Goal: Book appointment/travel/reservation

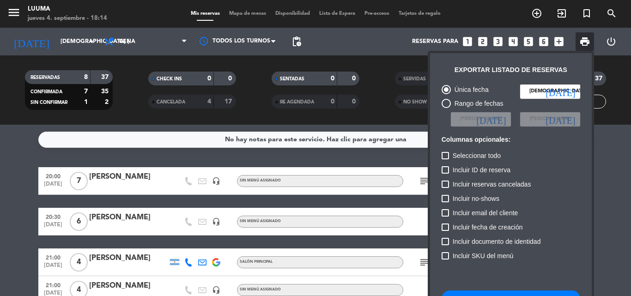
scroll to position [56, 0]
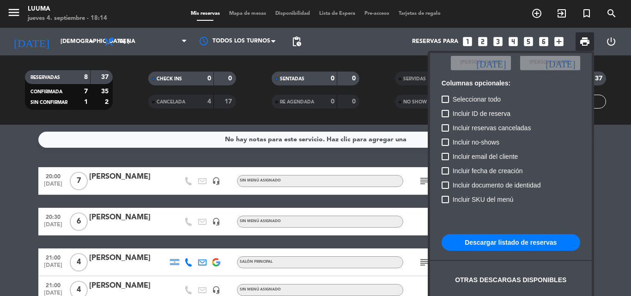
click at [253, 12] on div at bounding box center [315, 148] width 631 height 296
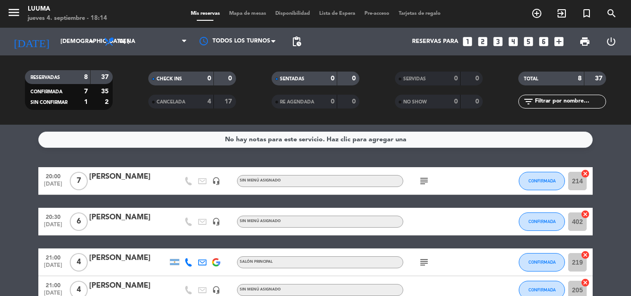
click at [253, 12] on span "Mapa de mesas" at bounding box center [247, 13] width 46 height 5
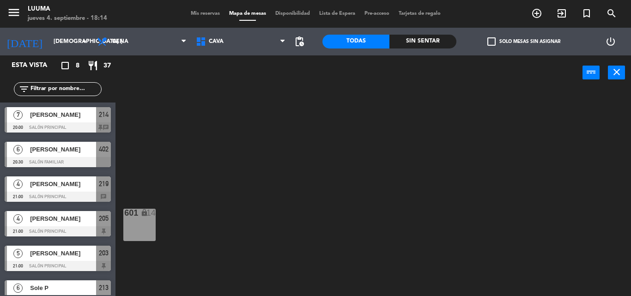
click at [144, 220] on div "601 lock 14" at bounding box center [139, 225] width 32 height 32
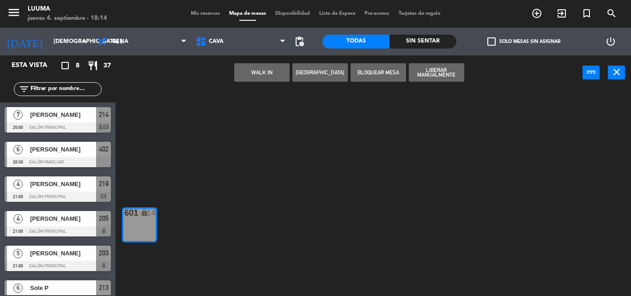
click at [324, 66] on button "[GEOGRAPHIC_DATA]" at bounding box center [319, 72] width 55 height 18
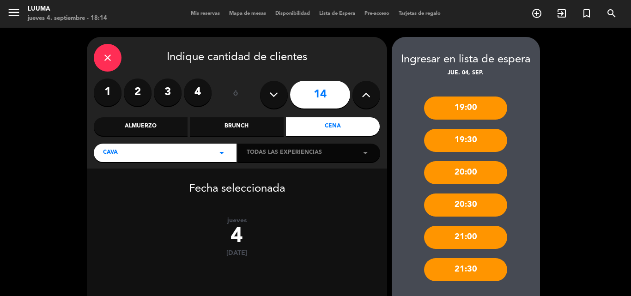
click at [272, 95] on icon at bounding box center [273, 95] width 9 height 14
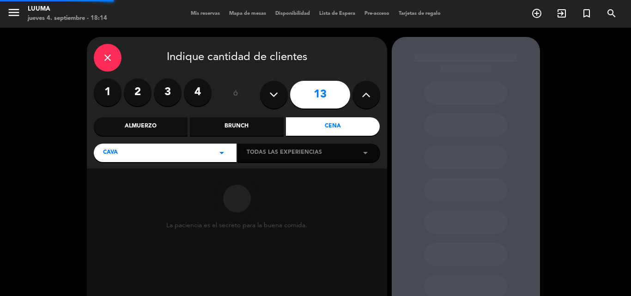
click at [272, 95] on icon at bounding box center [273, 95] width 9 height 14
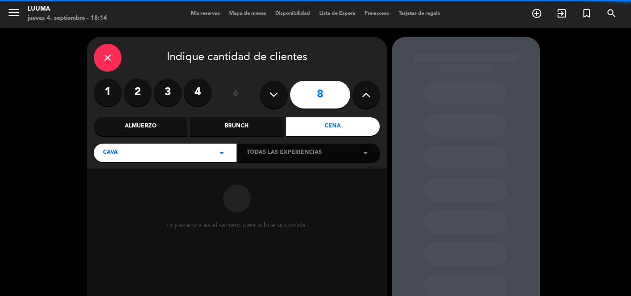
click at [272, 95] on icon at bounding box center [273, 95] width 9 height 14
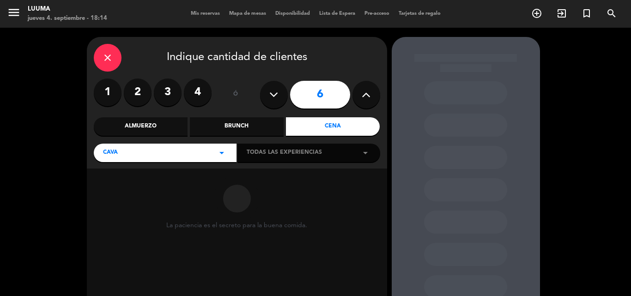
click at [272, 95] on icon at bounding box center [273, 95] width 9 height 14
type input "5"
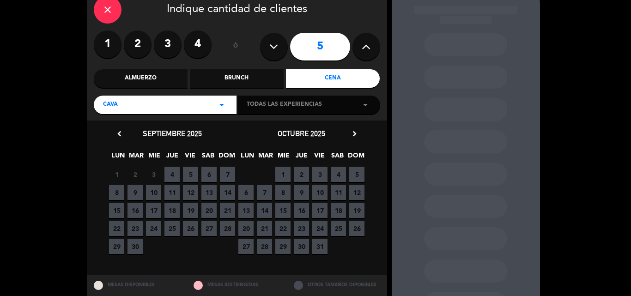
scroll to position [76, 0]
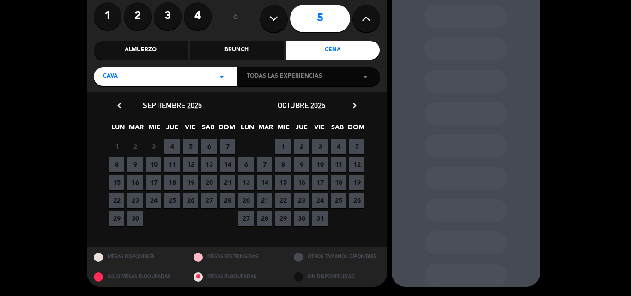
click at [168, 148] on span "4" at bounding box center [171, 145] width 15 height 15
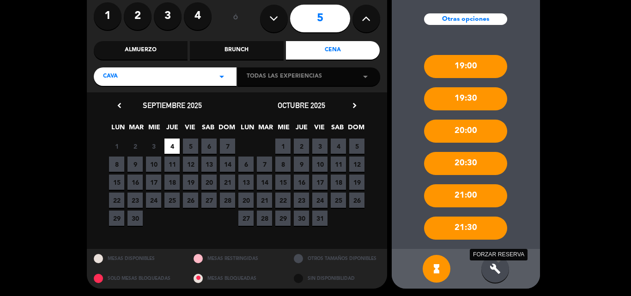
click at [497, 270] on icon "build" at bounding box center [494, 268] width 11 height 11
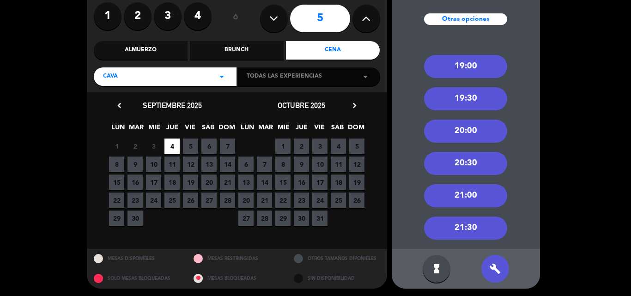
click at [475, 132] on div "20:00" at bounding box center [465, 131] width 83 height 23
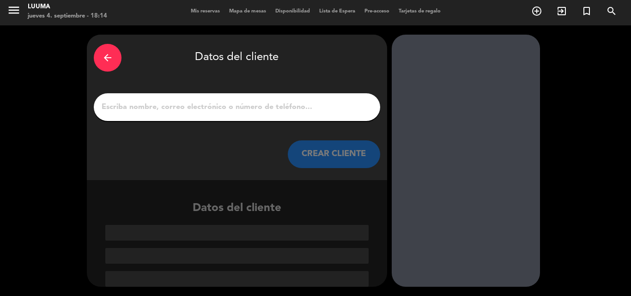
scroll to position [2, 0]
click at [111, 59] on icon "arrow_back" at bounding box center [107, 57] width 11 height 11
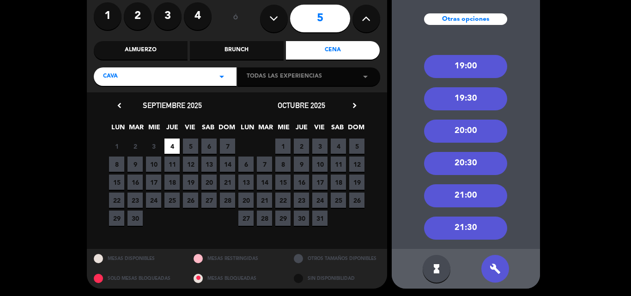
click at [474, 166] on div "20:30" at bounding box center [465, 163] width 83 height 23
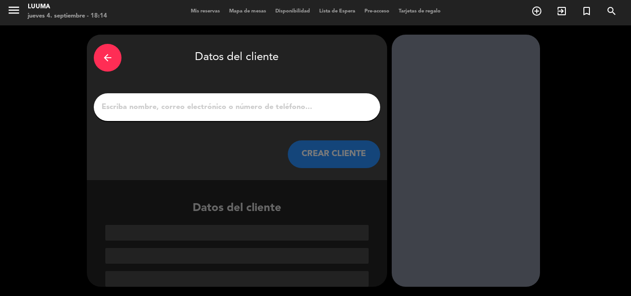
click at [279, 110] on input "1" at bounding box center [237, 107] width 272 height 13
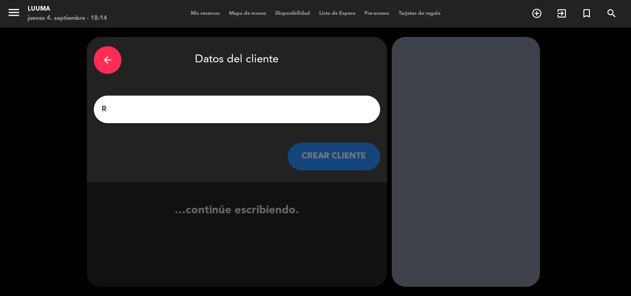
scroll to position [0, 0]
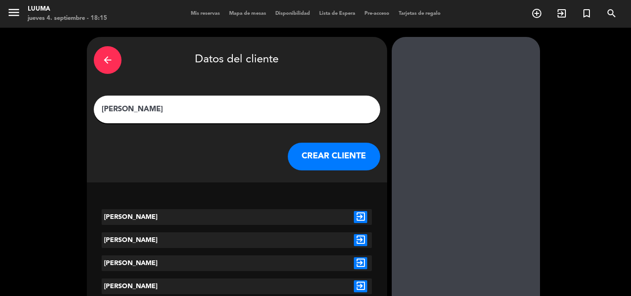
type input "[PERSON_NAME]"
click at [359, 215] on icon "exit_to_app" at bounding box center [360, 217] width 13 height 12
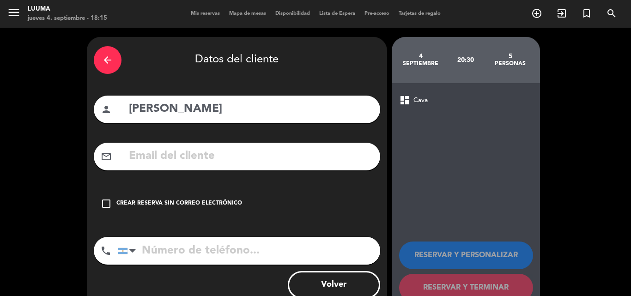
click at [144, 204] on div "Crear reserva sin correo electrónico" at bounding box center [179, 203] width 126 height 9
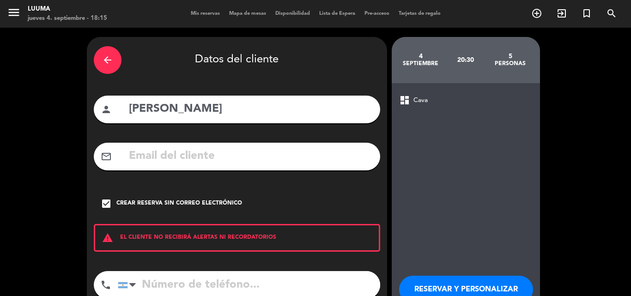
click at [482, 282] on button "RESERVAR Y PERSONALIZAR" at bounding box center [466, 290] width 134 height 28
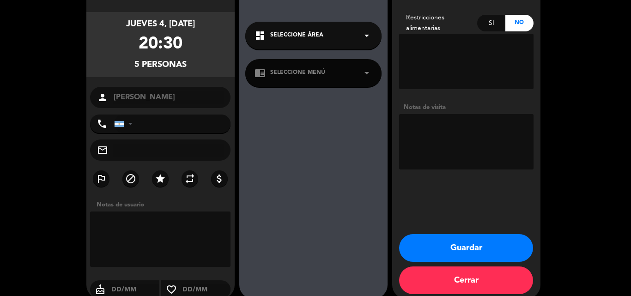
scroll to position [73, 0]
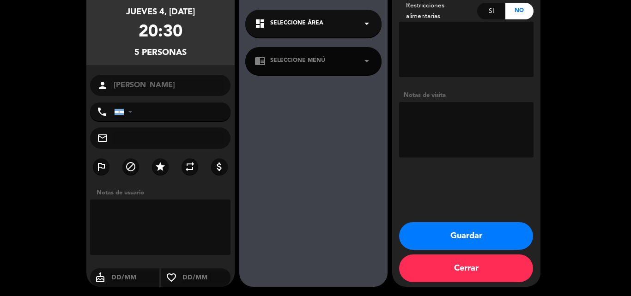
click at [329, 24] on div "dashboard Seleccione Área arrow_drop_down" at bounding box center [313, 24] width 136 height 28
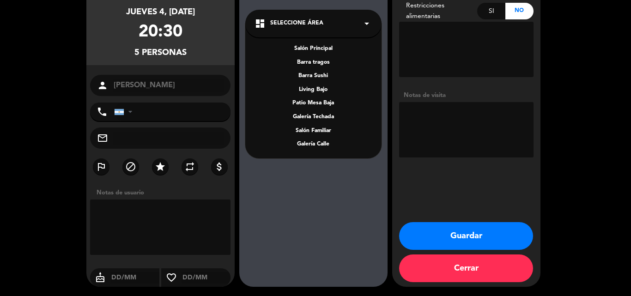
click at [331, 209] on div "Experiencia dashboard Seleccione Área arrow_drop_down Salón Principal Barra tra…" at bounding box center [313, 134] width 148 height 323
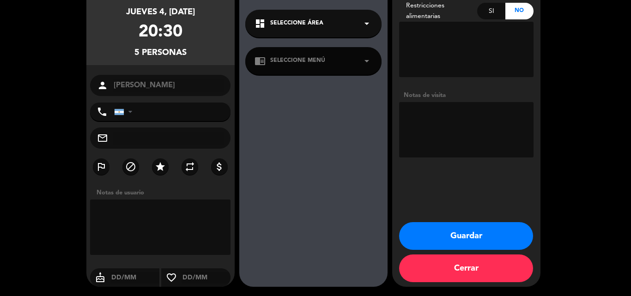
click at [329, 17] on div "dashboard Seleccione Área arrow_drop_down" at bounding box center [313, 24] width 136 height 28
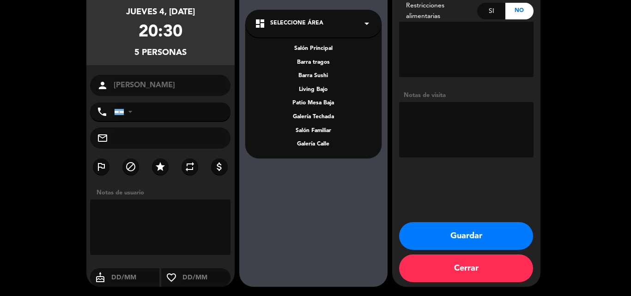
click at [307, 174] on div "Experiencia dashboard Seleccione Área arrow_drop_down Salón Principal Barra tra…" at bounding box center [313, 134] width 148 height 323
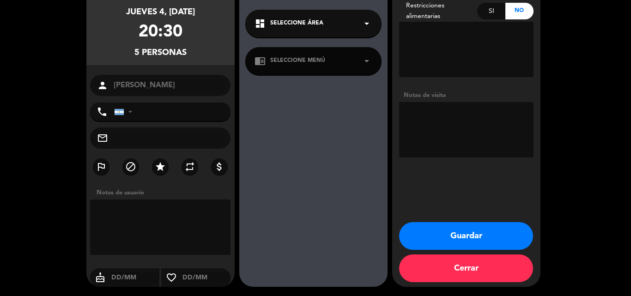
click at [439, 222] on div "Adicionales Restricciones alimentarias Si No Notas de visita Guardar Cerrar" at bounding box center [466, 125] width 148 height 323
click at [446, 237] on button "Guardar" at bounding box center [466, 236] width 134 height 28
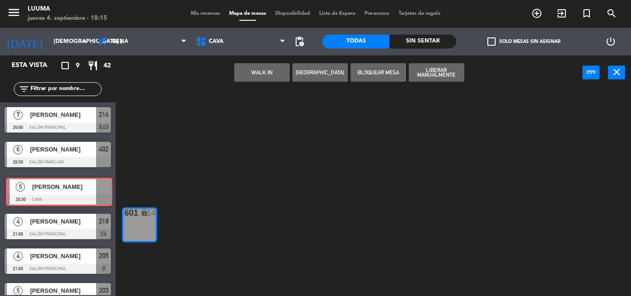
click at [76, 186] on div "5 [PERSON_NAME] 20:30 Cava 5 [PERSON_NAME] 20:30 Cava" at bounding box center [57, 190] width 115 height 37
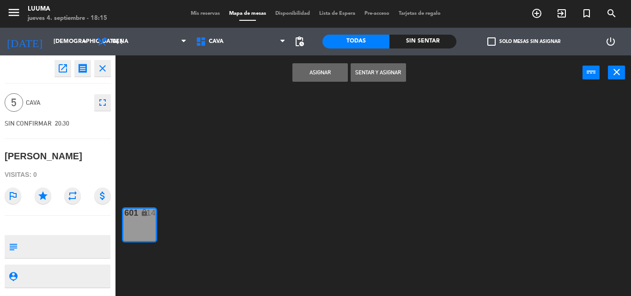
click at [306, 69] on button "Asignar" at bounding box center [319, 72] width 55 height 18
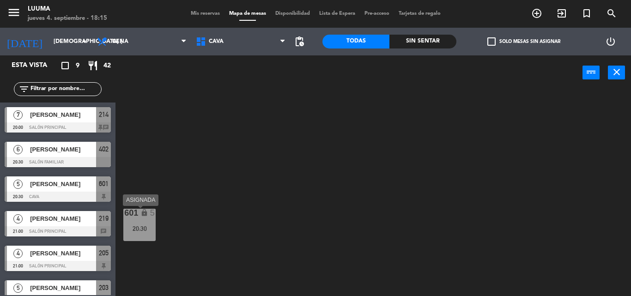
click at [146, 226] on div "20:30" at bounding box center [139, 228] width 32 height 6
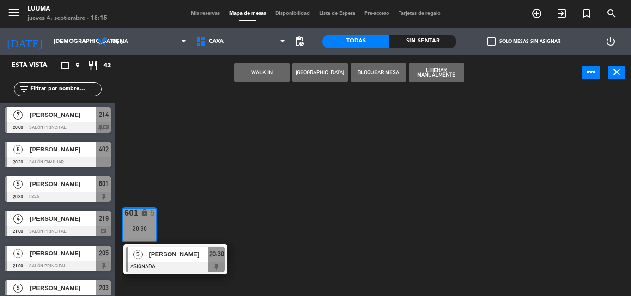
click at [233, 183] on div "601 lock 5 20:30 5 [PERSON_NAME] 20:30" at bounding box center [376, 193] width 509 height 206
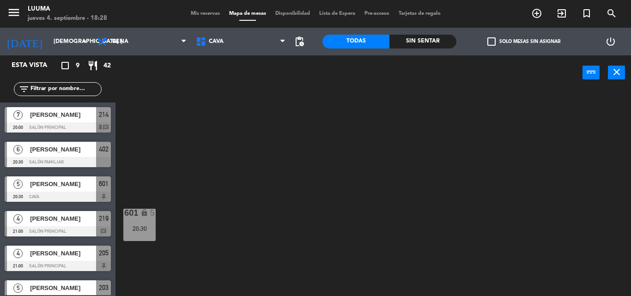
click at [209, 15] on span "Mis reservas" at bounding box center [205, 13] width 38 height 5
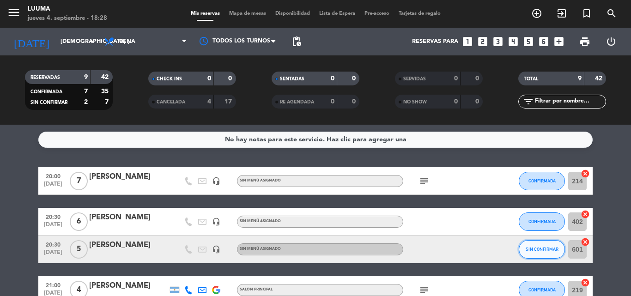
click at [553, 249] on span "SIN CONFIRMAR" at bounding box center [541, 248] width 33 height 5
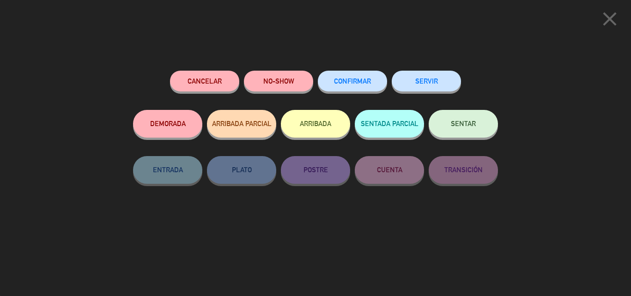
click at [343, 78] on button "CONFIRMAR" at bounding box center [352, 81] width 69 height 21
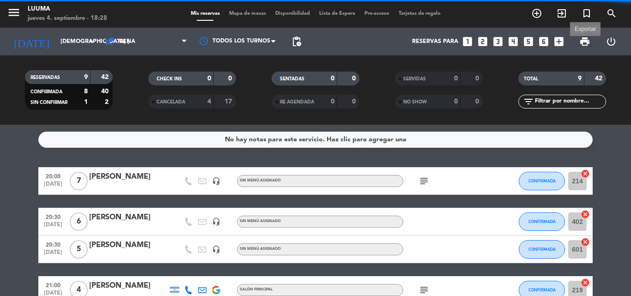
click at [587, 42] on span "print" at bounding box center [584, 41] width 11 height 11
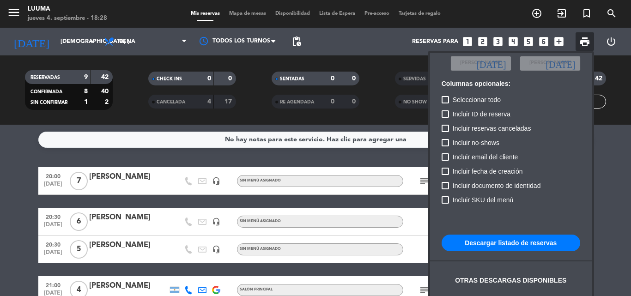
scroll to position [56, 0]
click at [503, 251] on button "Descargar listado de reservas" at bounding box center [510, 242] width 138 height 17
click at [500, 247] on button "Descargar listado de reservas" at bounding box center [510, 242] width 138 height 17
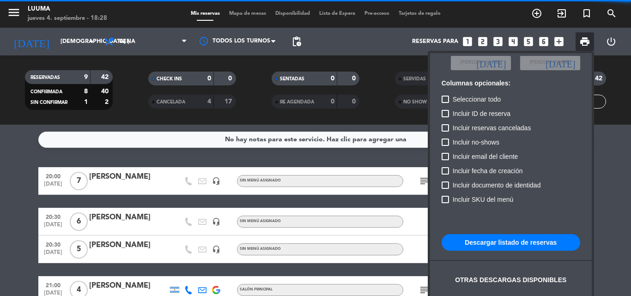
click at [498, 245] on button "Descargar listado de reservas" at bounding box center [510, 242] width 138 height 17
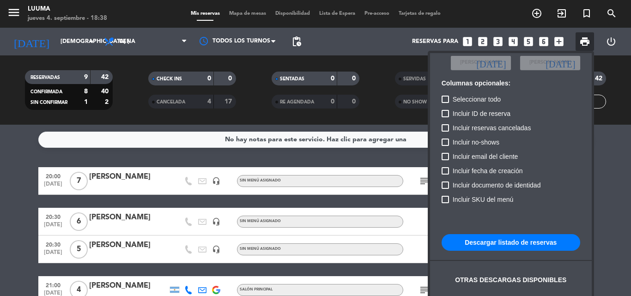
click at [121, 64] on div at bounding box center [315, 148] width 631 height 296
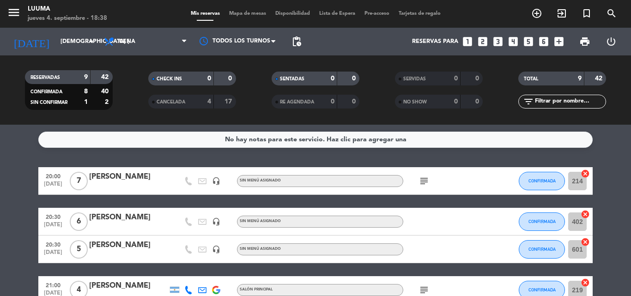
click at [253, 13] on span "Mapa de mesas" at bounding box center [247, 13] width 46 height 5
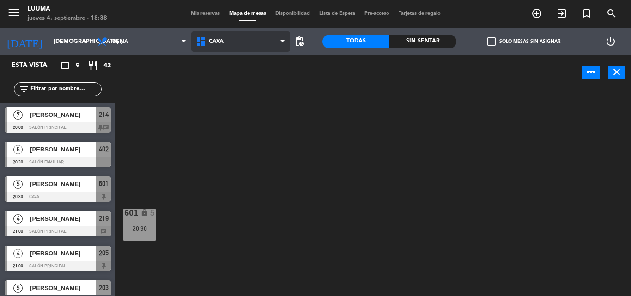
click at [225, 40] on span "Cava" at bounding box center [240, 41] width 99 height 20
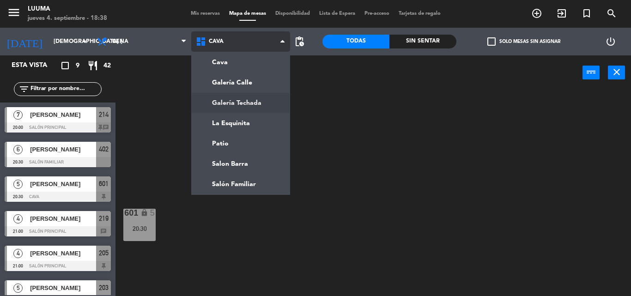
click at [230, 110] on ng-component "menu Luuma jueves 4. septiembre - 18:38 Mis reservas Mapa de mesas Disponibilid…" at bounding box center [315, 148] width 631 height 296
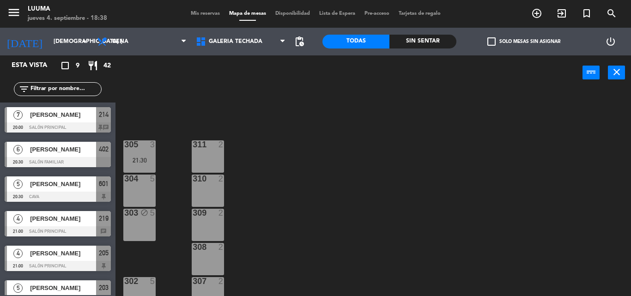
click at [153, 282] on div "5" at bounding box center [153, 281] width 6 height 8
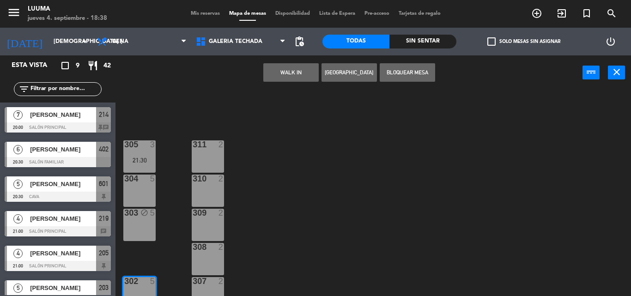
click at [146, 232] on div "303 block 5" at bounding box center [139, 225] width 32 height 32
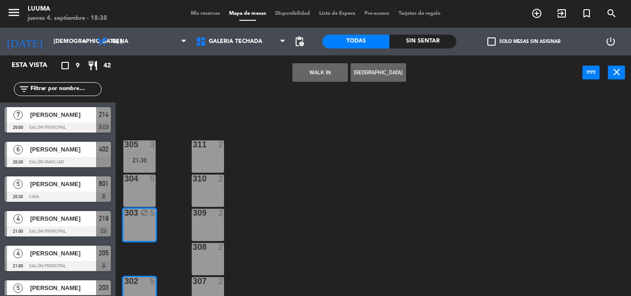
click at [147, 186] on div "304 5" at bounding box center [139, 190] width 32 height 32
click at [148, 149] on div "3" at bounding box center [154, 144] width 15 height 8
click at [146, 151] on div "305 3 21:30" at bounding box center [139, 156] width 32 height 32
drag, startPoint x: 185, startPoint y: 174, endPoint x: 179, endPoint y: 173, distance: 6.3
click at [185, 175] on div "310" at bounding box center [192, 178] width 15 height 8
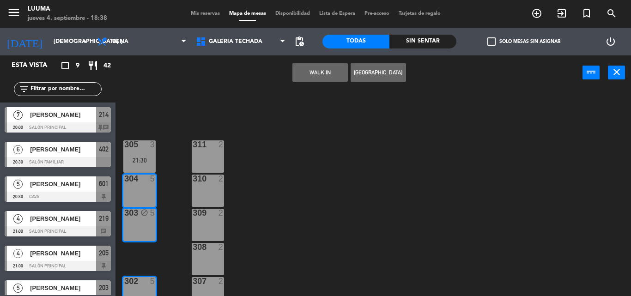
click at [163, 172] on div "305 3 21:30 311 2 304 5 310 2 303 block 5 309 2 308 2 302 5 307 2 306 2 21:00 3…" at bounding box center [376, 193] width 509 height 206
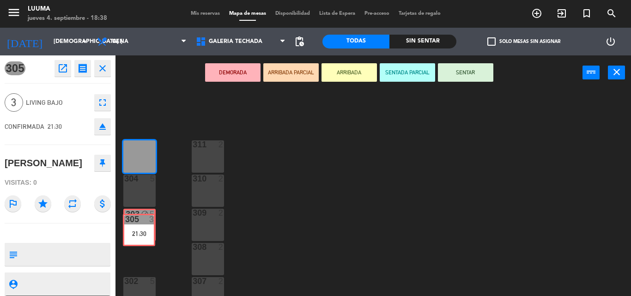
drag, startPoint x: 140, startPoint y: 146, endPoint x: 140, endPoint y: 220, distance: 73.4
click at [140, 220] on div "305 3 21:30 305 3 21:30 311 2 304 5 310 2 303 block 5 309 2 308 2 302 5 307 2 3…" at bounding box center [376, 193] width 509 height 206
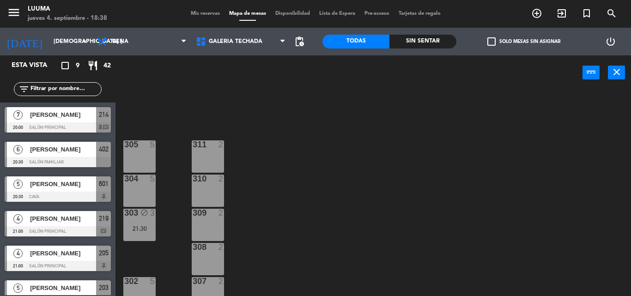
scroll to position [78, 0]
